Goal: Use online tool/utility: Utilize a website feature to perform a specific function

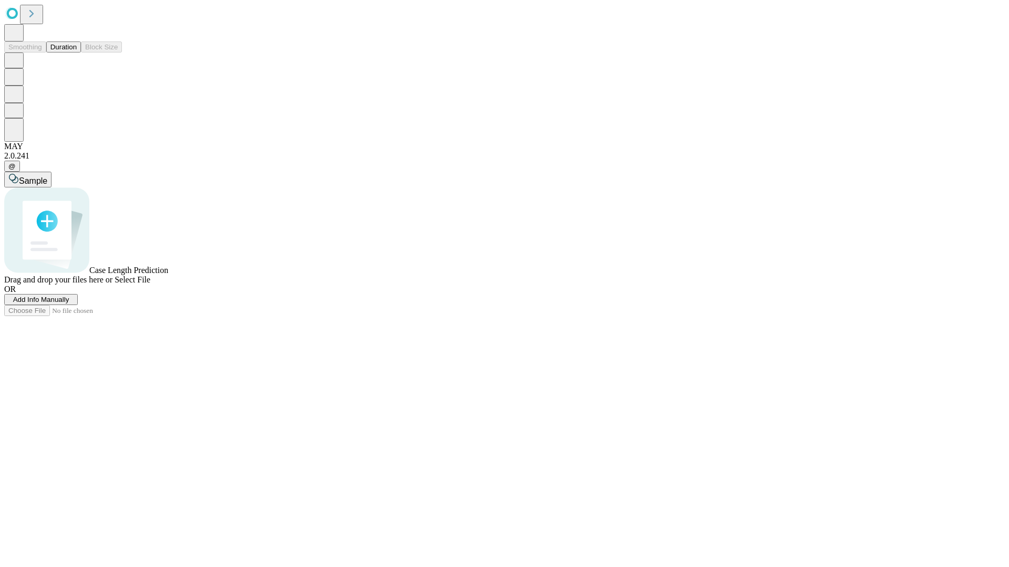
click at [77, 53] on button "Duration" at bounding box center [63, 47] width 35 height 11
click at [150, 284] on span "Select File" at bounding box center [133, 279] width 36 height 9
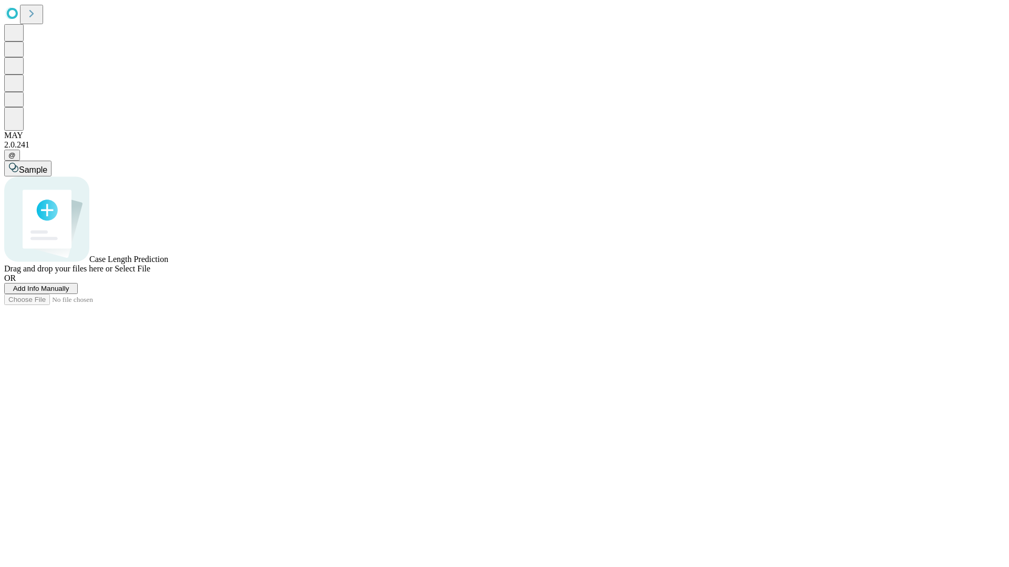
click at [150, 273] on span "Select File" at bounding box center [133, 268] width 36 height 9
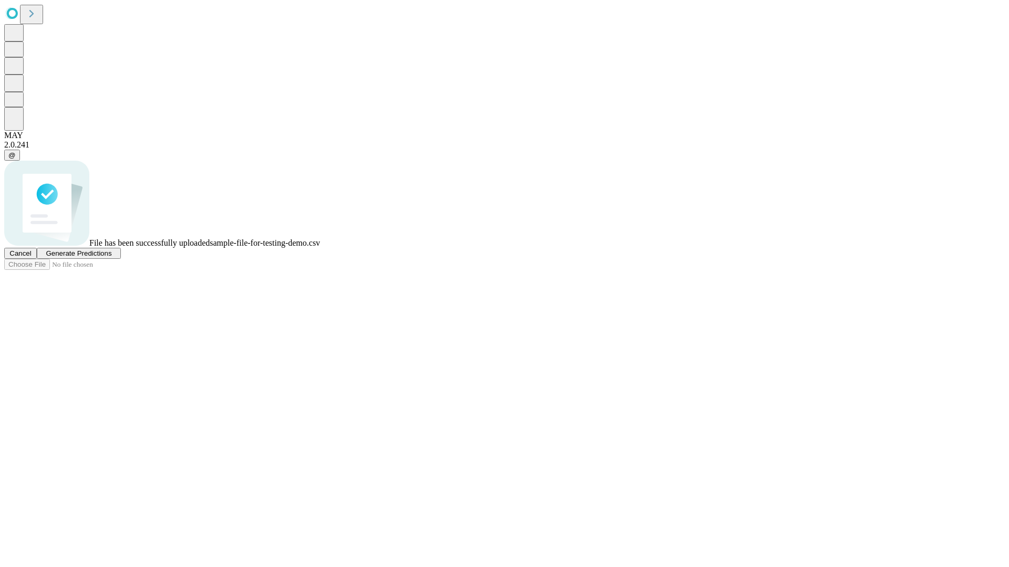
click at [111, 257] on span "Generate Predictions" at bounding box center [79, 254] width 66 height 8
